Goal: Obtain resource: Download file/media

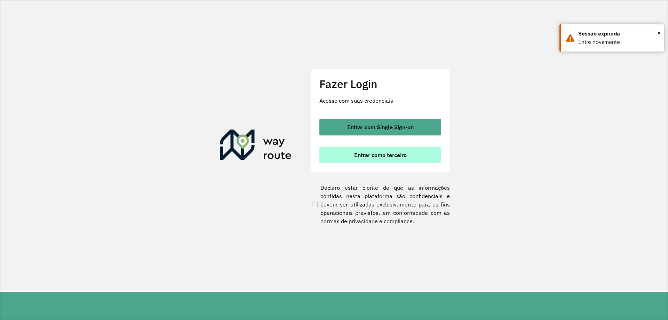
click at [391, 157] on span "Entrar como terceiro" at bounding box center [380, 155] width 52 height 6
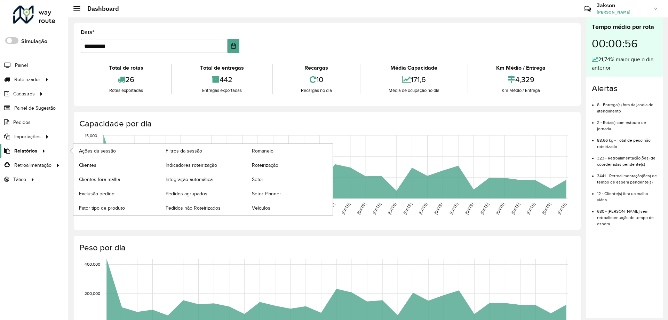
click at [30, 153] on span "Relatórios" at bounding box center [25, 150] width 23 height 7
click at [97, 163] on link "Clientes" at bounding box center [116, 165] width 86 height 14
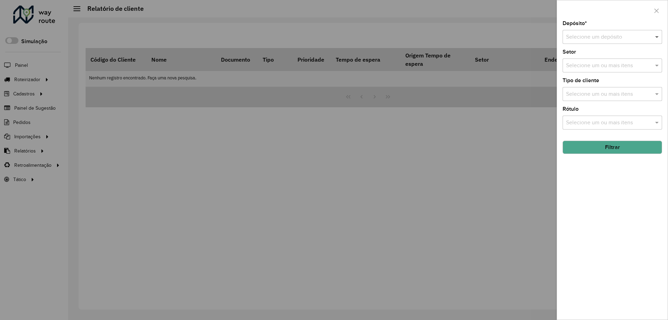
click at [657, 34] on span at bounding box center [657, 37] width 9 height 8
click at [621, 56] on div "Bebidas Nuernberg" at bounding box center [612, 57] width 99 height 12
click at [618, 147] on button "Filtrar" at bounding box center [611, 146] width 99 height 13
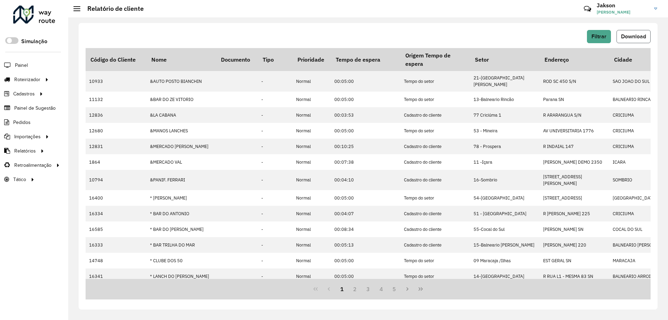
click at [628, 36] on span "Download" at bounding box center [633, 36] width 25 height 6
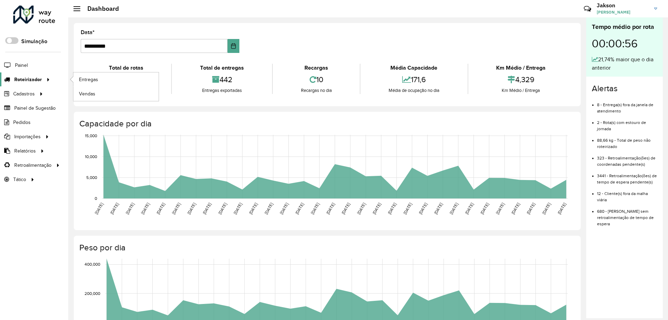
click at [35, 80] on span "Roteirizador" at bounding box center [27, 79] width 27 height 7
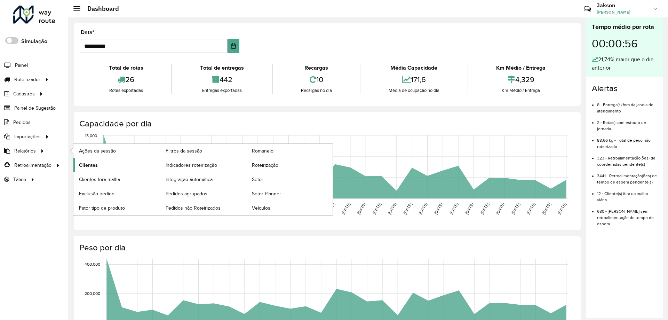
click at [89, 165] on span "Clientes" at bounding box center [88, 164] width 19 height 7
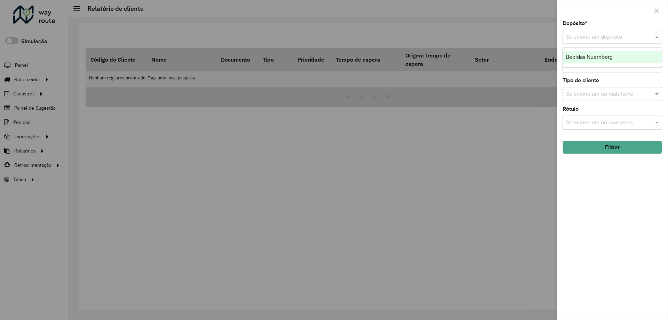
click at [656, 35] on span at bounding box center [657, 37] width 9 height 8
click at [623, 58] on div "Bebidas Nuernberg" at bounding box center [612, 57] width 99 height 12
click at [609, 147] on button "Filtrar" at bounding box center [611, 146] width 99 height 13
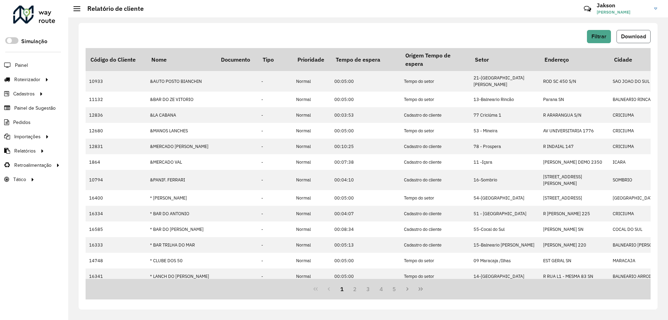
click at [631, 36] on span "Download" at bounding box center [633, 36] width 25 height 6
